Goal: Transaction & Acquisition: Purchase product/service

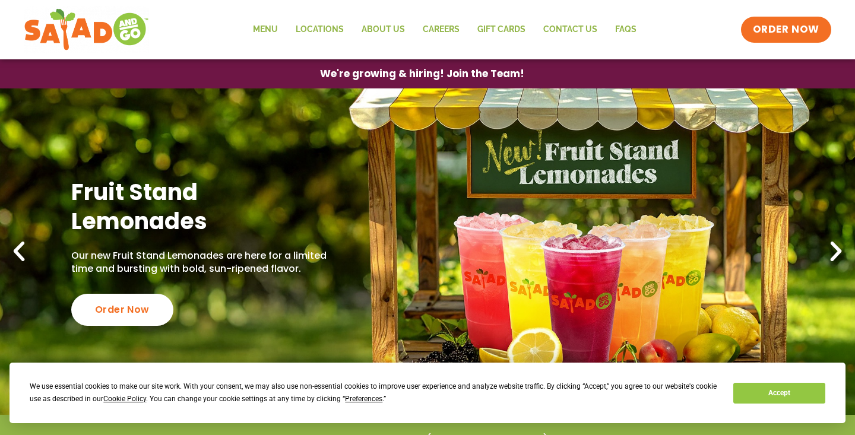
click at [769, 390] on button "Accept" at bounding box center [778, 393] width 91 height 21
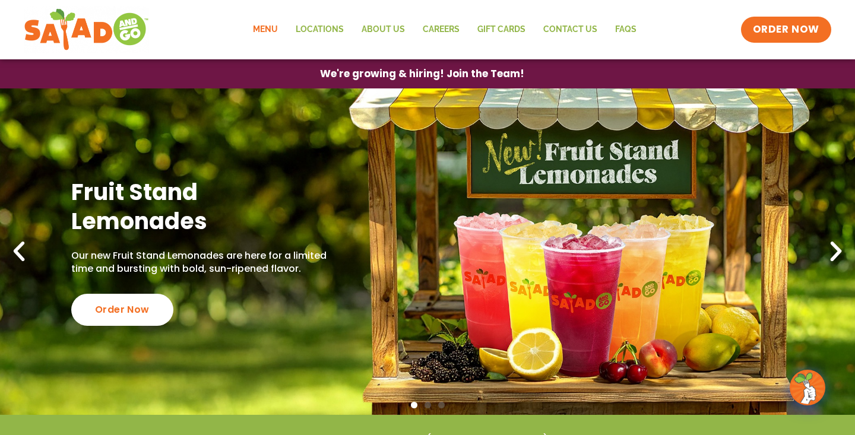
click at [263, 25] on link "Menu" at bounding box center [265, 29] width 43 height 27
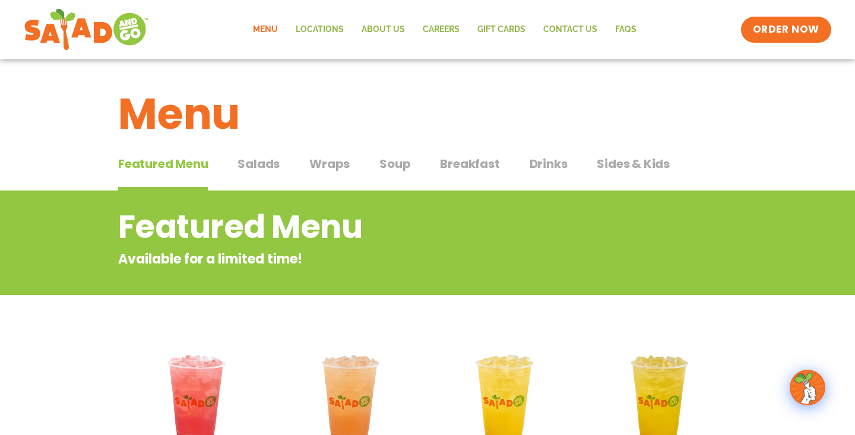
click at [324, 163] on span "Wraps" at bounding box center [329, 164] width 40 height 18
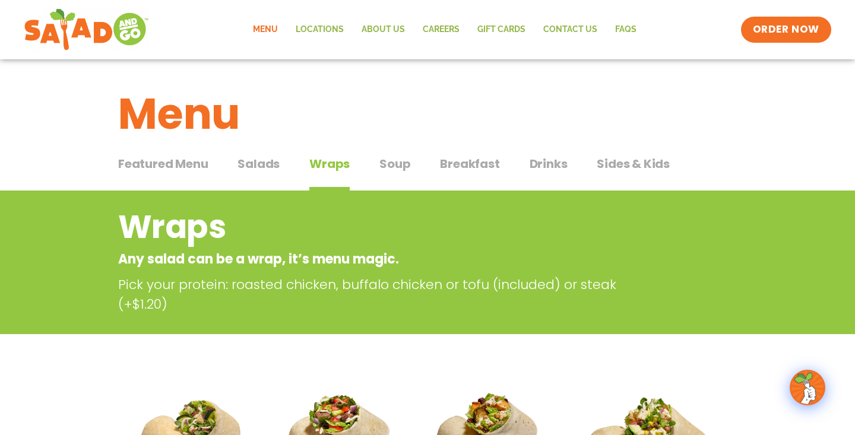
click at [162, 161] on span "Featured Menu" at bounding box center [163, 164] width 90 height 18
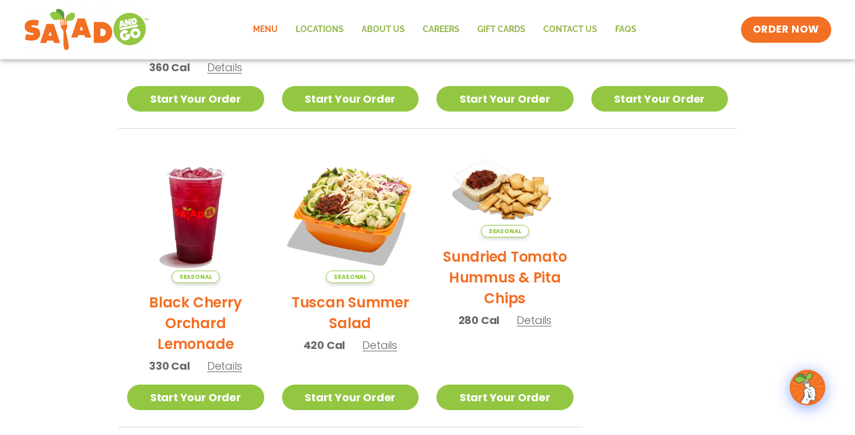
scroll to position [489, 0]
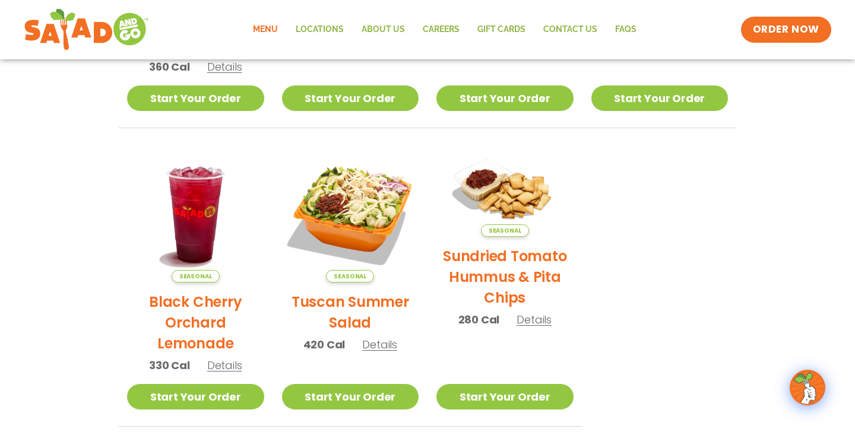
click at [360, 304] on h2 "Tuscan Summer Salad" at bounding box center [350, 313] width 137 height 42
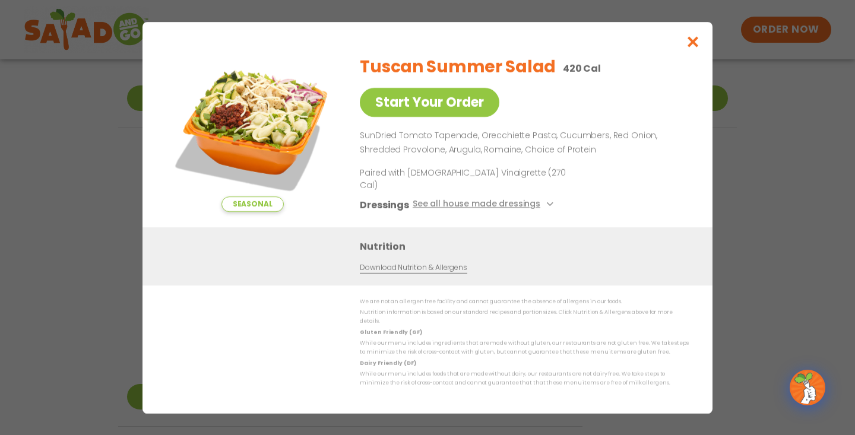
click at [696, 48] on icon "Close modal" at bounding box center [693, 42] width 15 height 12
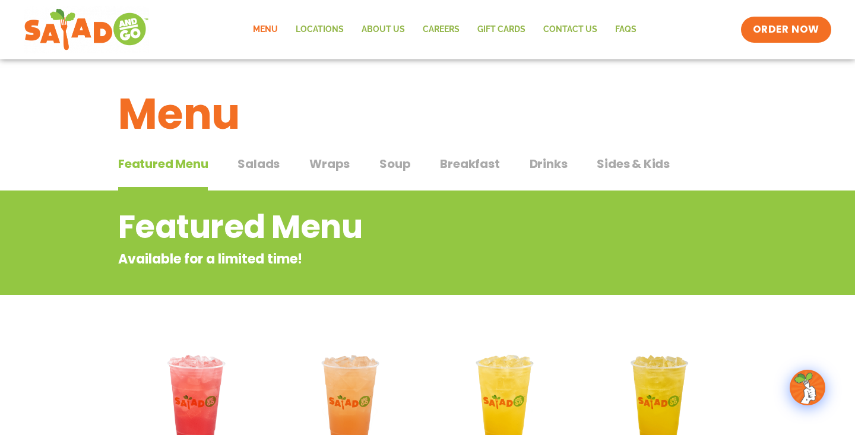
scroll to position [0, 0]
click at [273, 160] on span "Salads" at bounding box center [259, 164] width 42 height 18
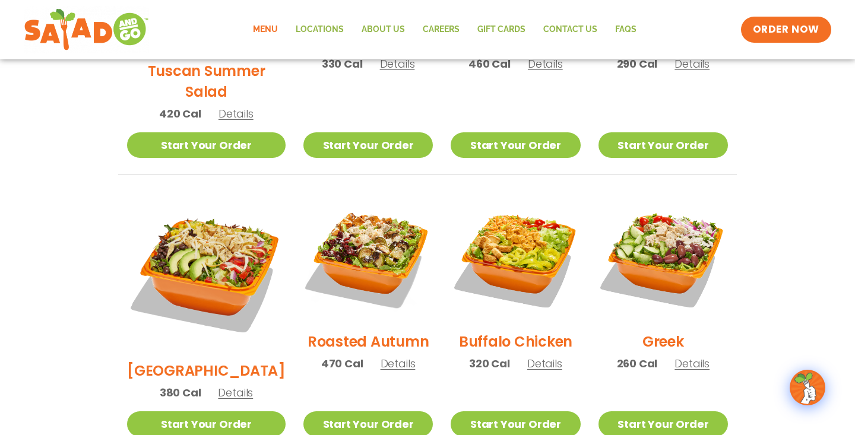
scroll to position [502, 0]
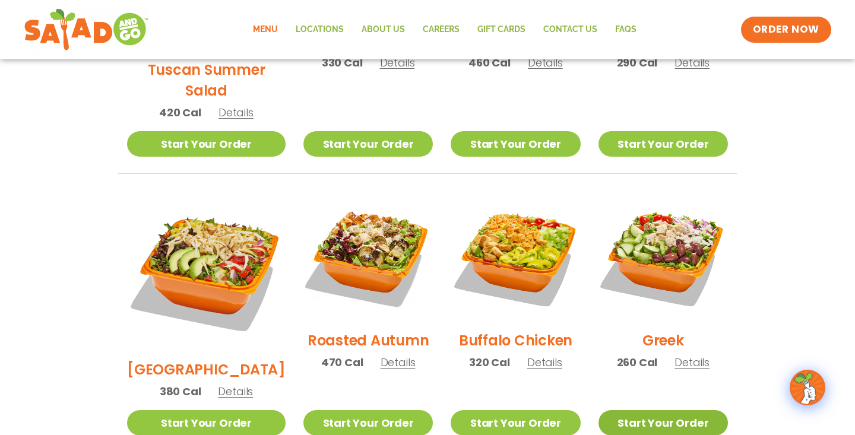
click at [657, 410] on link "Start Your Order" at bounding box center [663, 423] width 129 height 26
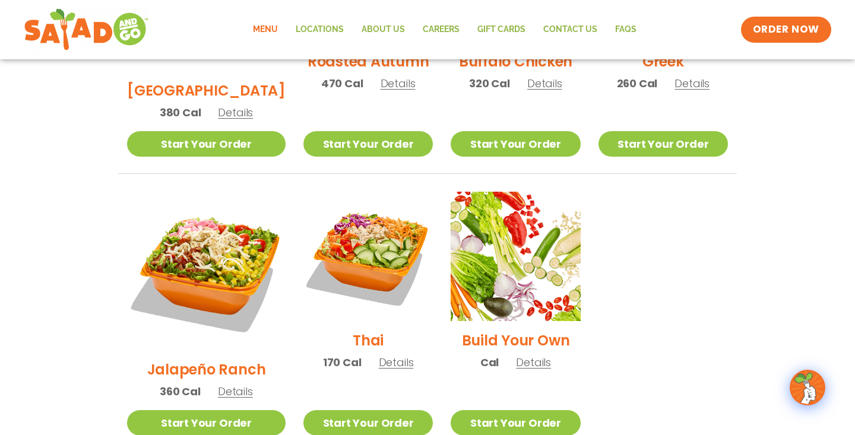
scroll to position [788, 0]
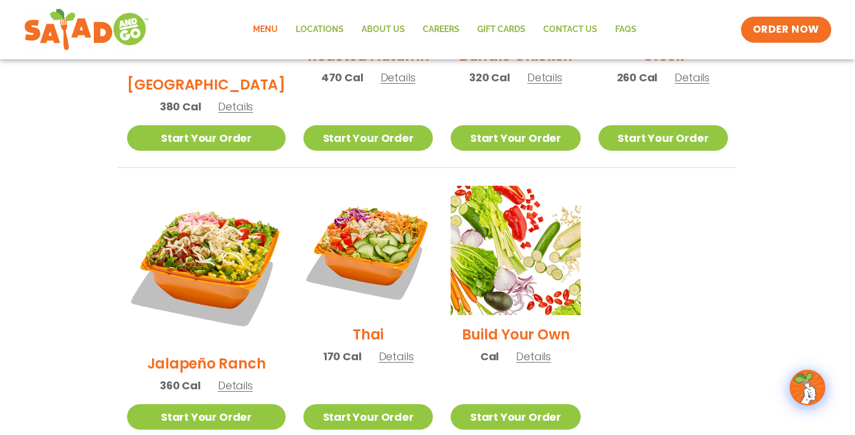
click at [229, 378] on span "Details" at bounding box center [235, 385] width 35 height 15
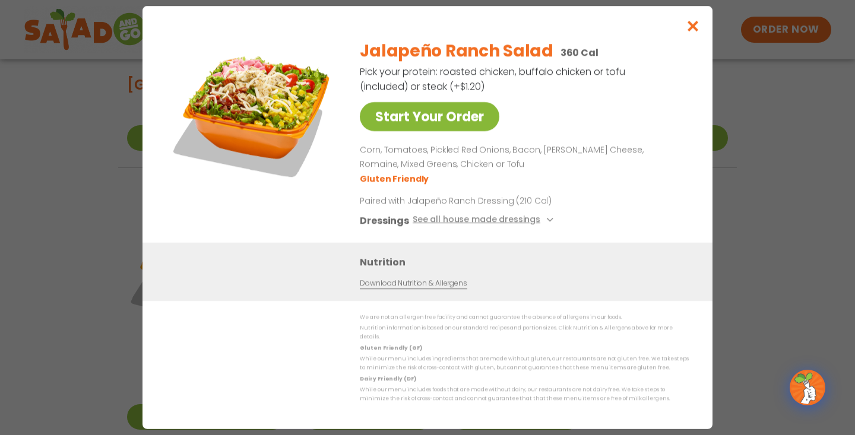
click at [415, 114] on link "Start Your Order" at bounding box center [430, 116] width 140 height 29
